Goal: Task Accomplishment & Management: Manage account settings

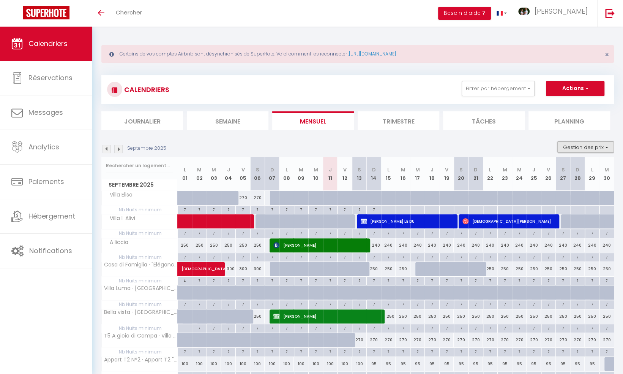
click at [589, 147] on button "Gestion des prix" at bounding box center [586, 146] width 57 height 11
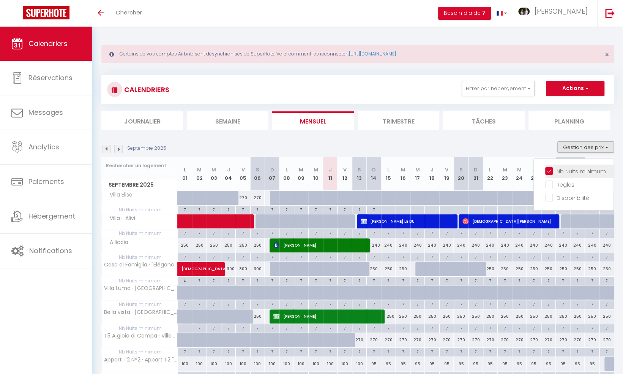
click at [549, 169] on input "Nb Nuits minimum" at bounding box center [579, 171] width 68 height 8
checkbox input "false"
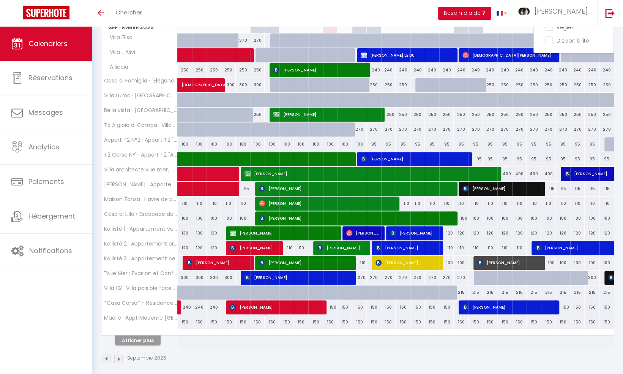
scroll to position [160, 0]
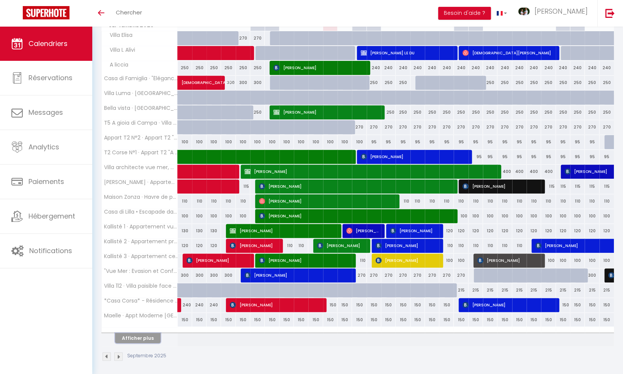
click at [143, 334] on button "Afficher plus" at bounding box center [138, 338] width 46 height 10
select select
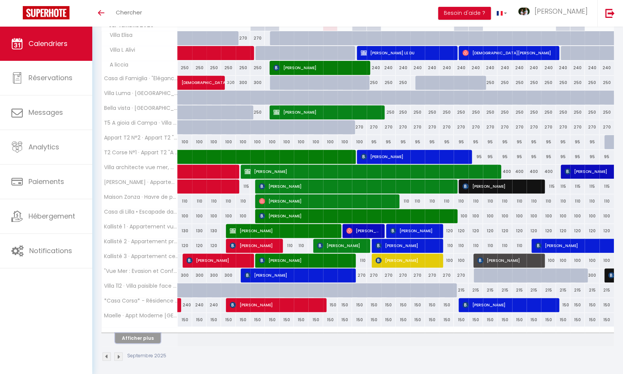
select select
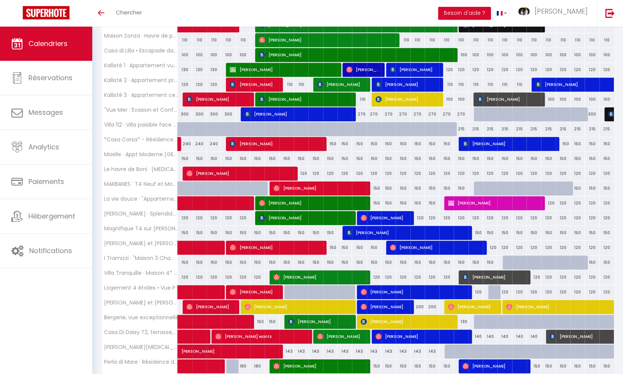
scroll to position [349, 0]
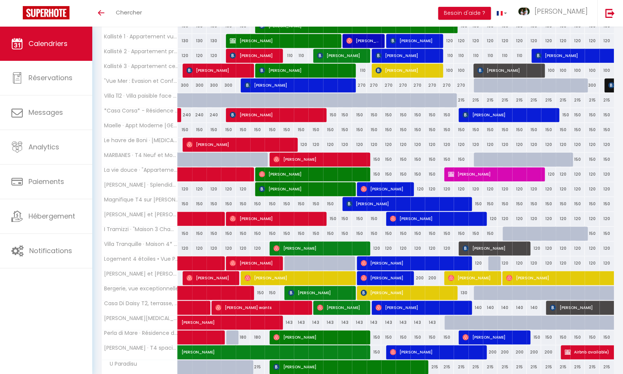
click at [376, 171] on div "150" at bounding box center [374, 174] width 14 height 14
type input "150"
type input "Dim 14 Septembre 2025"
type input "Lun 15 Septembre 2025"
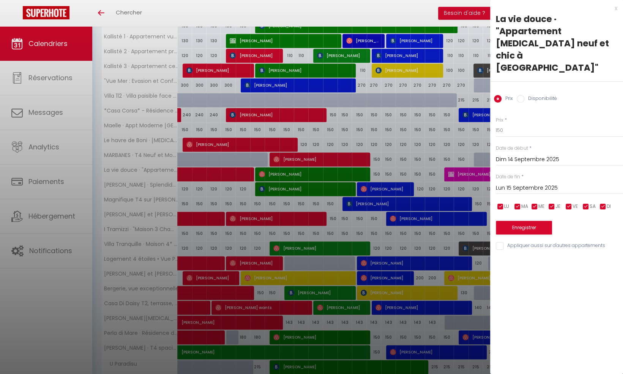
click at [376, 171] on div at bounding box center [311, 187] width 623 height 374
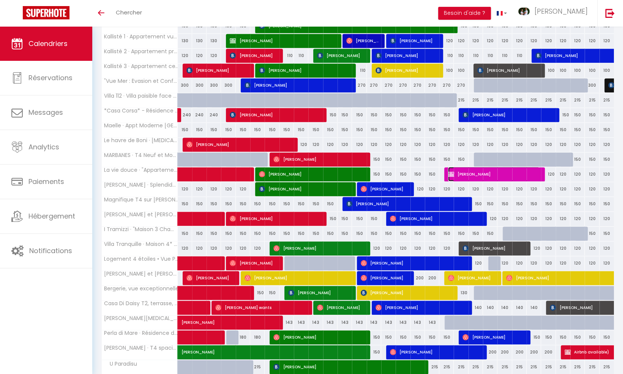
click at [451, 171] on img at bounding box center [451, 174] width 6 height 6
select select "OK"
select select "KO"
select select "0"
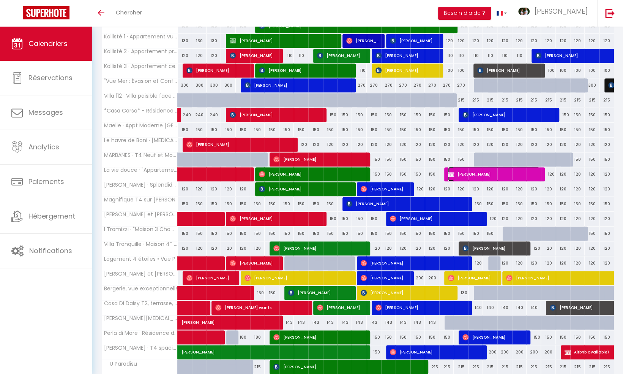
select select "1"
select select
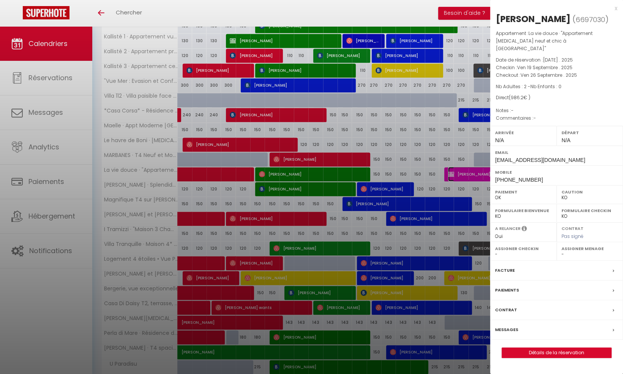
select select "40700"
click at [450, 169] on div at bounding box center [311, 187] width 623 height 374
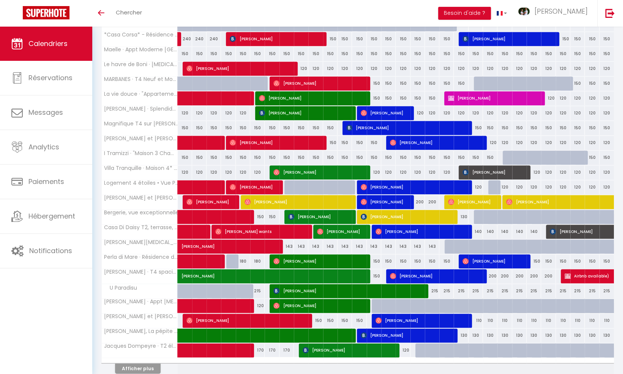
scroll to position [453, 0]
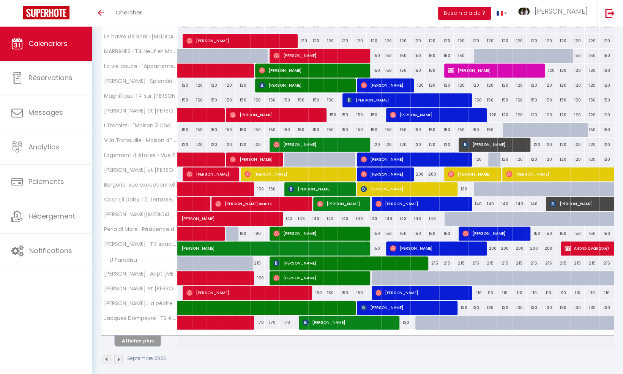
click at [150, 336] on button "Afficher plus" at bounding box center [138, 340] width 46 height 10
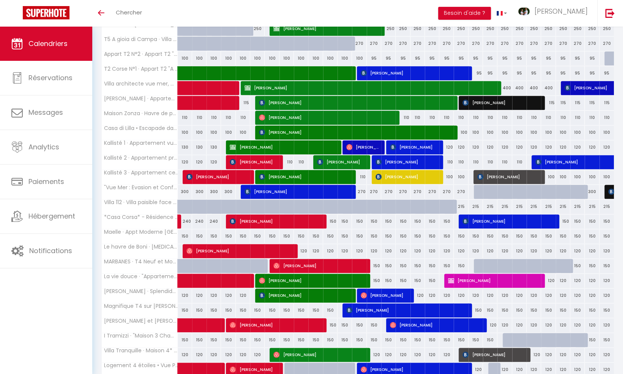
scroll to position [242, 0]
